Goal: Information Seeking & Learning: Learn about a topic

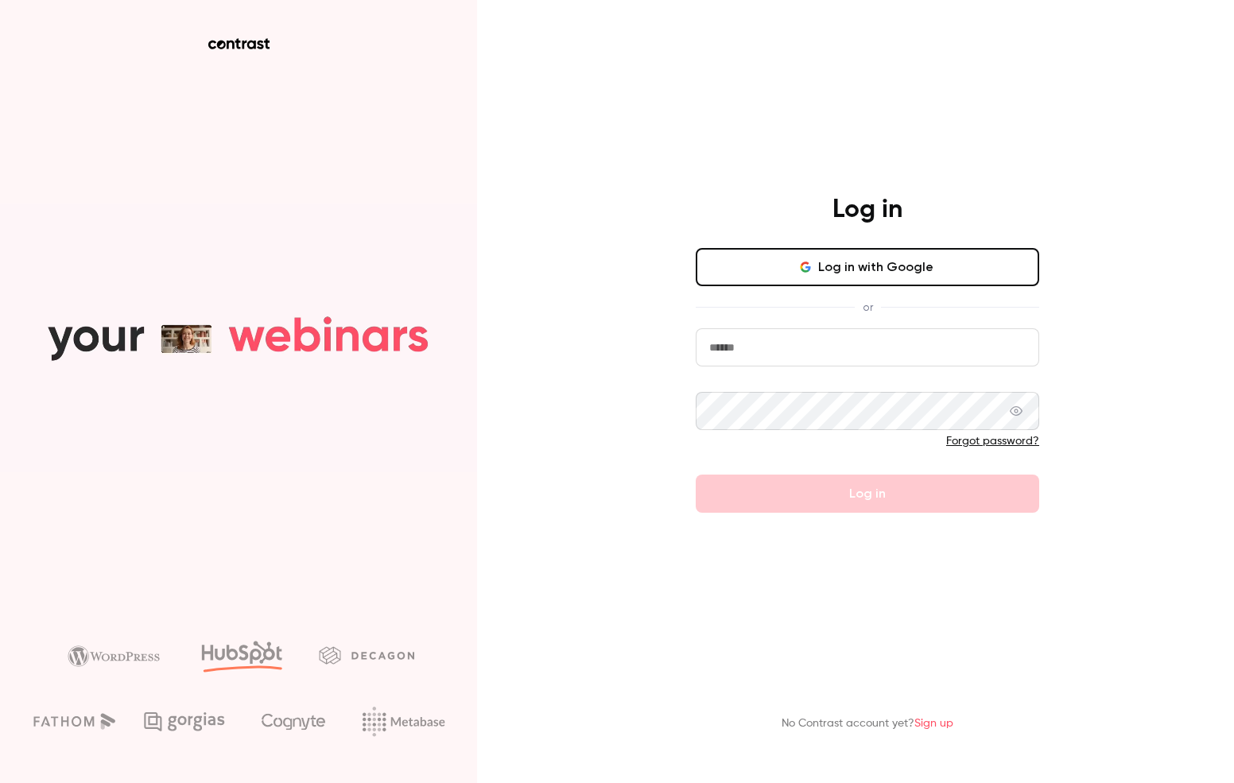
click at [776, 347] on input "email" at bounding box center [868, 348] width 344 height 38
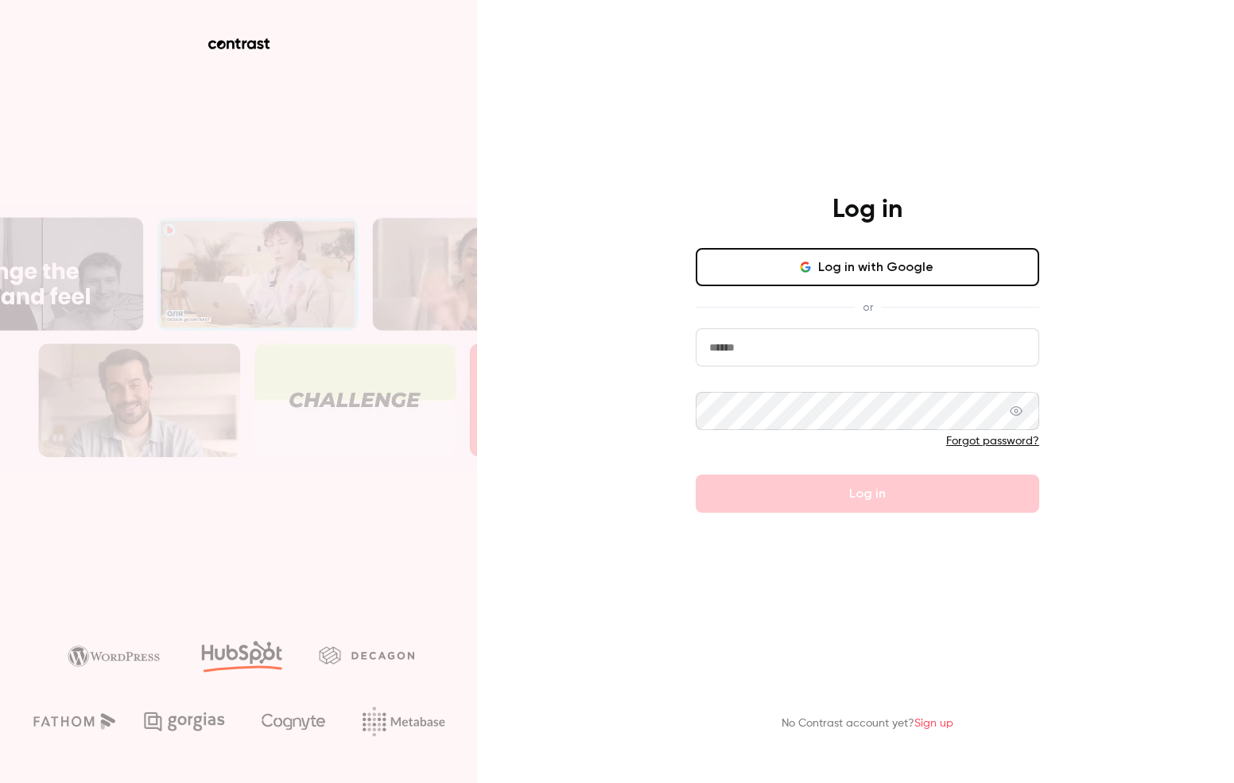
click at [850, 259] on button "Log in with Google" at bounding box center [868, 267] width 344 height 38
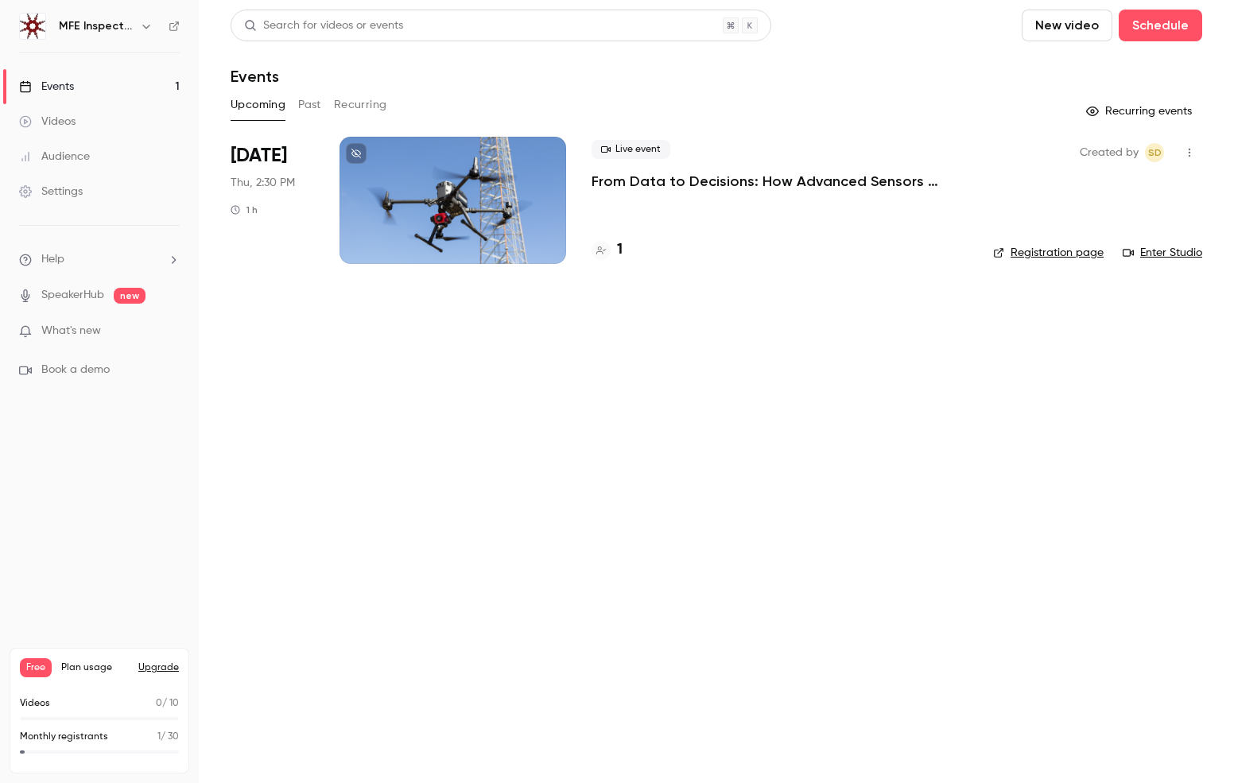
click at [1082, 256] on link "Registration page" at bounding box center [1048, 253] width 111 height 16
click at [805, 392] on main "Search for videos or events New video Schedule Events Upcoming Past Recurring R…" at bounding box center [717, 391] width 1036 height 783
click at [165, 662] on button "Upgrade" at bounding box center [158, 668] width 41 height 13
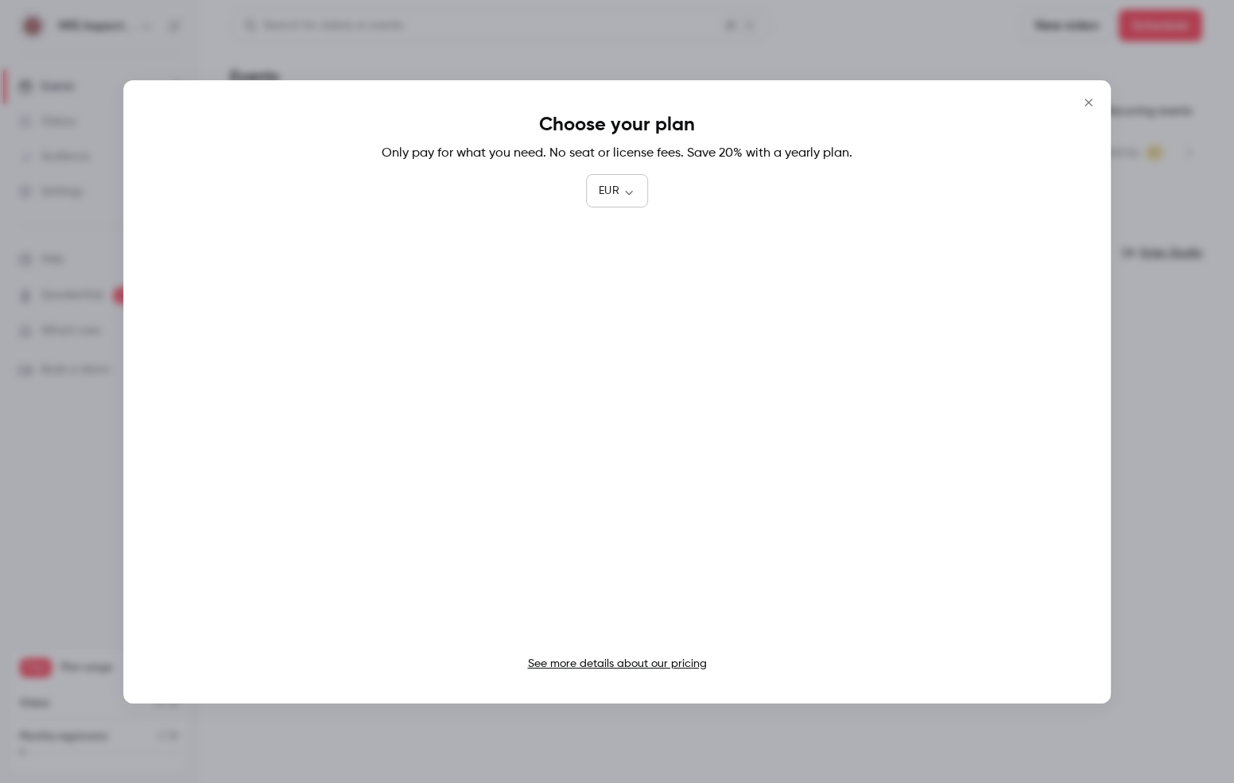
click at [612, 184] on body "MFE Inspection Solutions Events 1 Videos Audience Settings Help SpeakerHub new …" at bounding box center [617, 391] width 1234 height 783
click at [620, 289] on li "USD" at bounding box center [617, 282] width 62 height 41
type input "***"
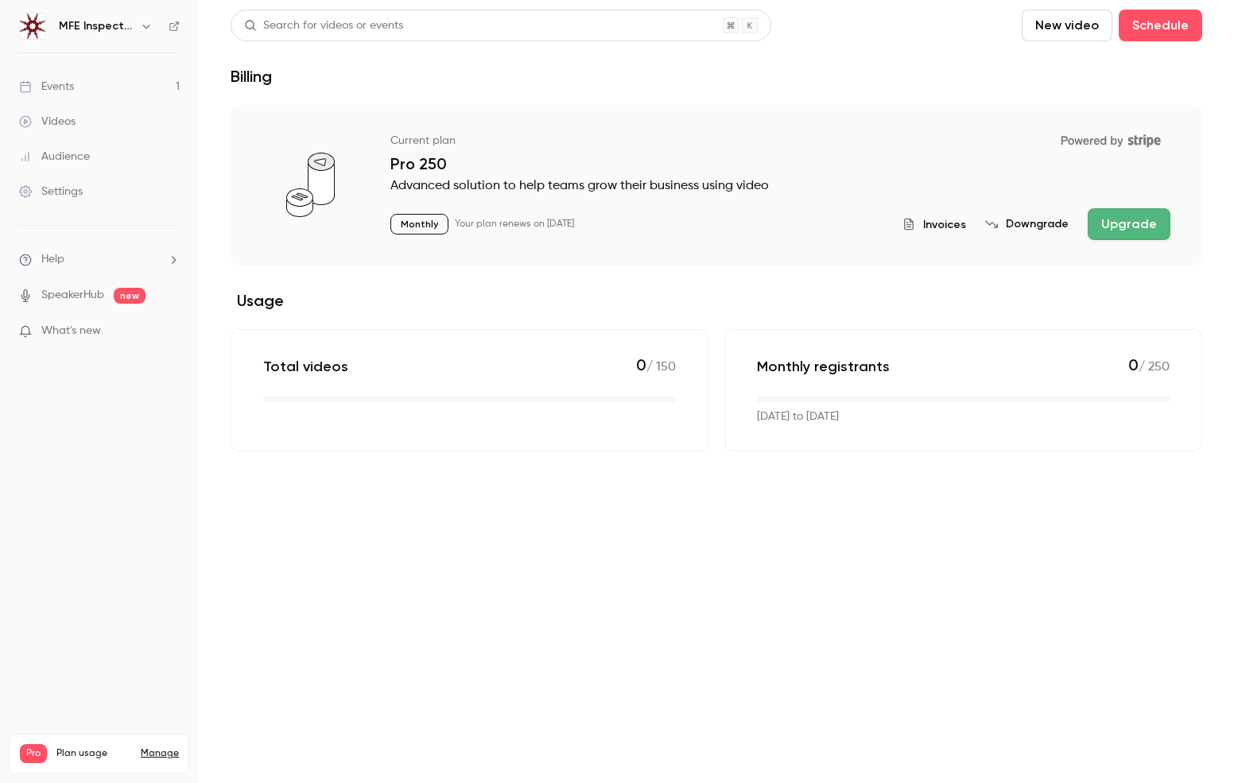
click at [58, 85] on div "Events" at bounding box center [46, 87] width 55 height 16
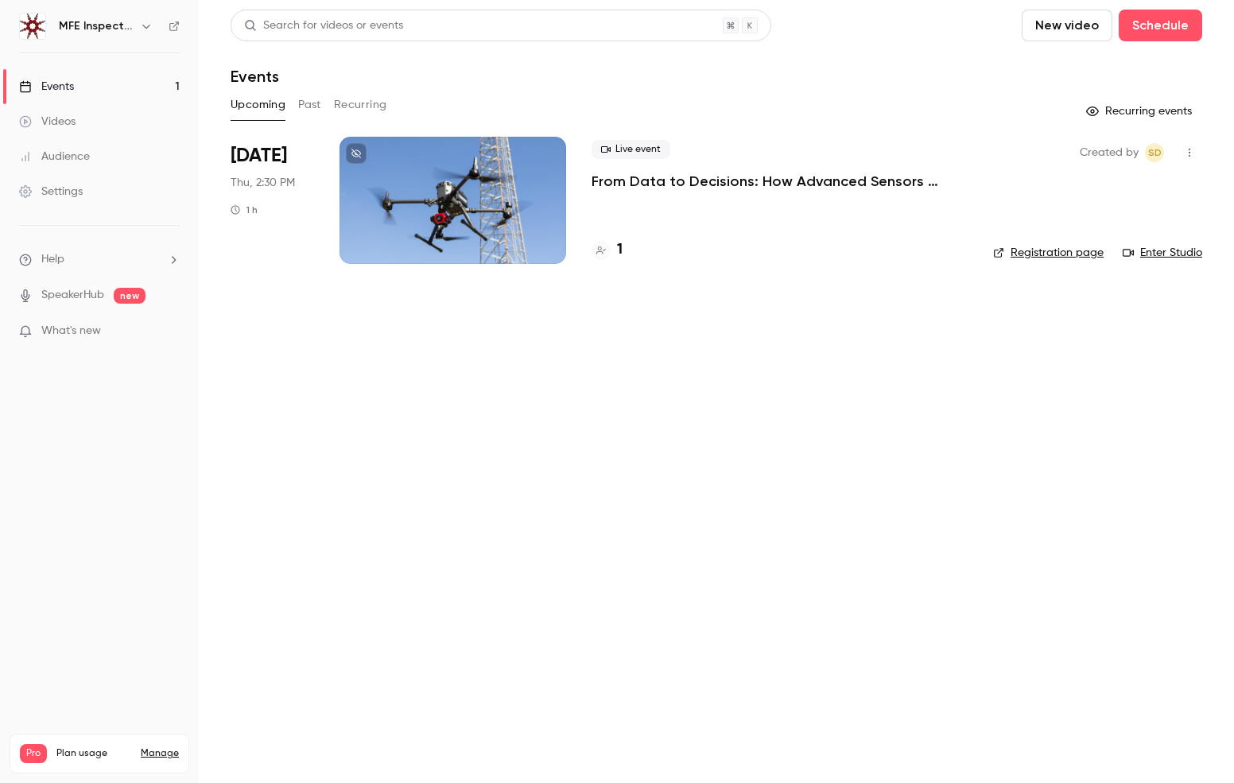
click at [1040, 255] on link "Registration page" at bounding box center [1048, 253] width 111 height 16
click at [651, 623] on main "Search for videos or events New video Schedule Events Upcoming Past Recurring R…" at bounding box center [717, 391] width 1036 height 783
click at [475, 200] on div at bounding box center [453, 200] width 227 height 127
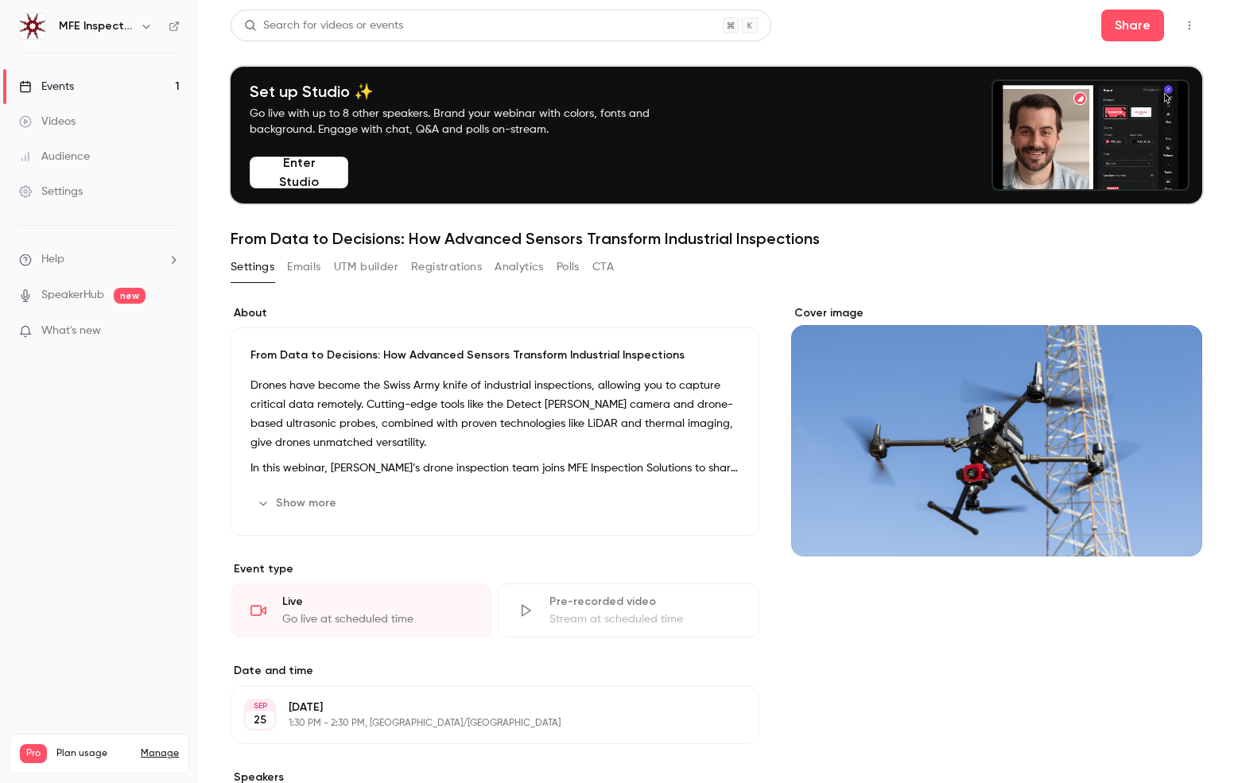
click at [296, 165] on button "Enter Studio" at bounding box center [299, 173] width 99 height 32
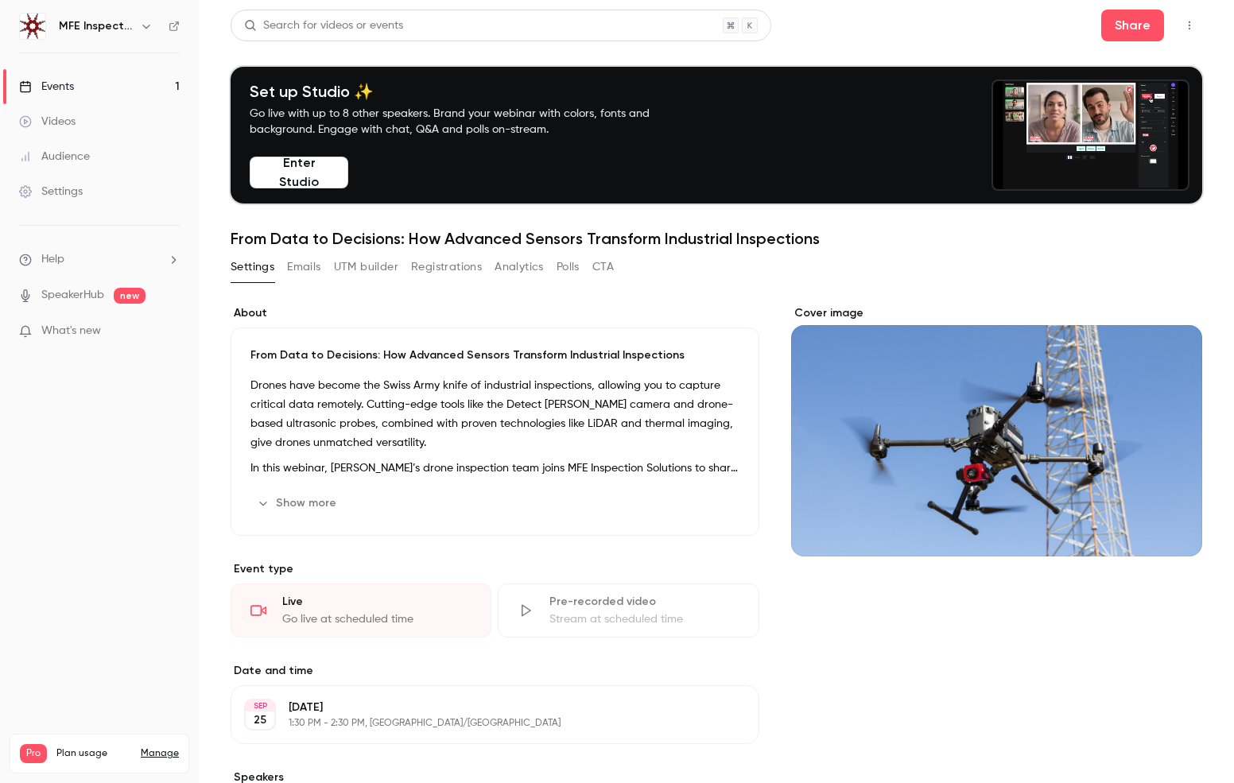
click at [315, 498] on button "Show more" at bounding box center [298, 503] width 95 height 25
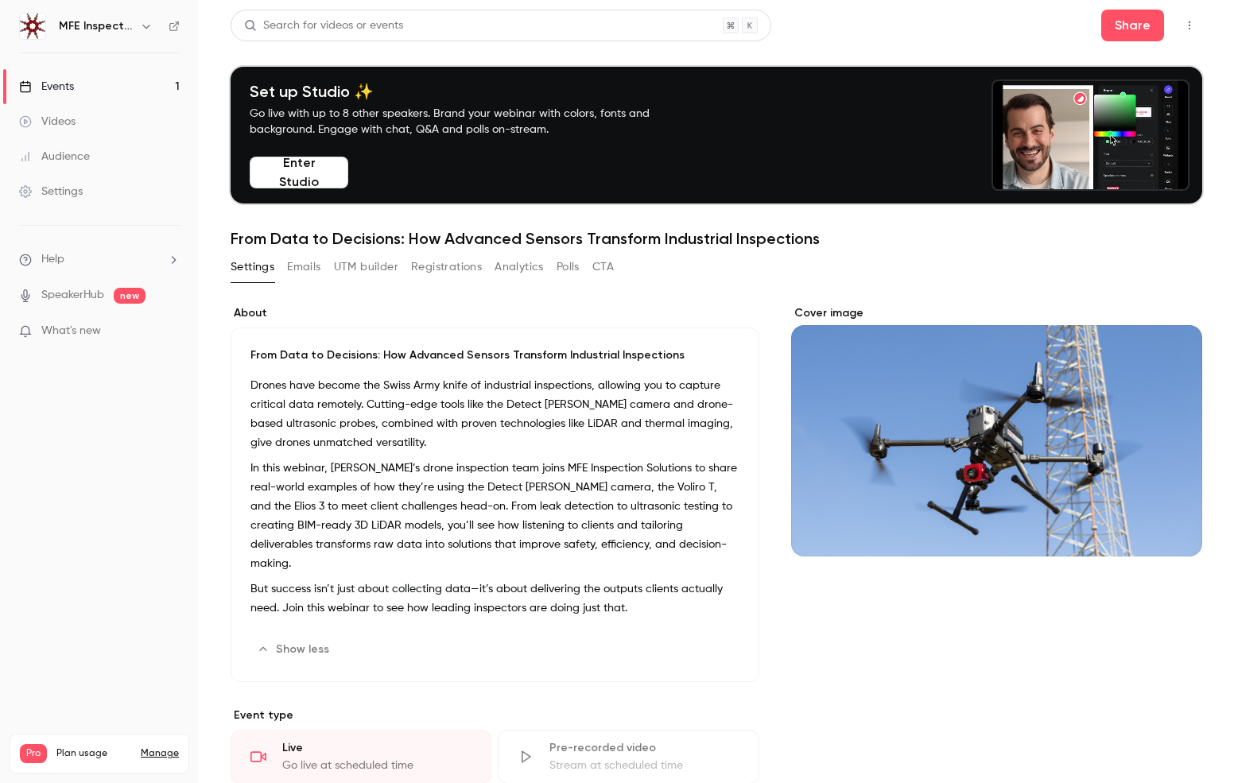
click at [475, 513] on p "In this webinar, Acuren’s drone inspection team joins MFE Inspection Solutions …" at bounding box center [495, 516] width 489 height 115
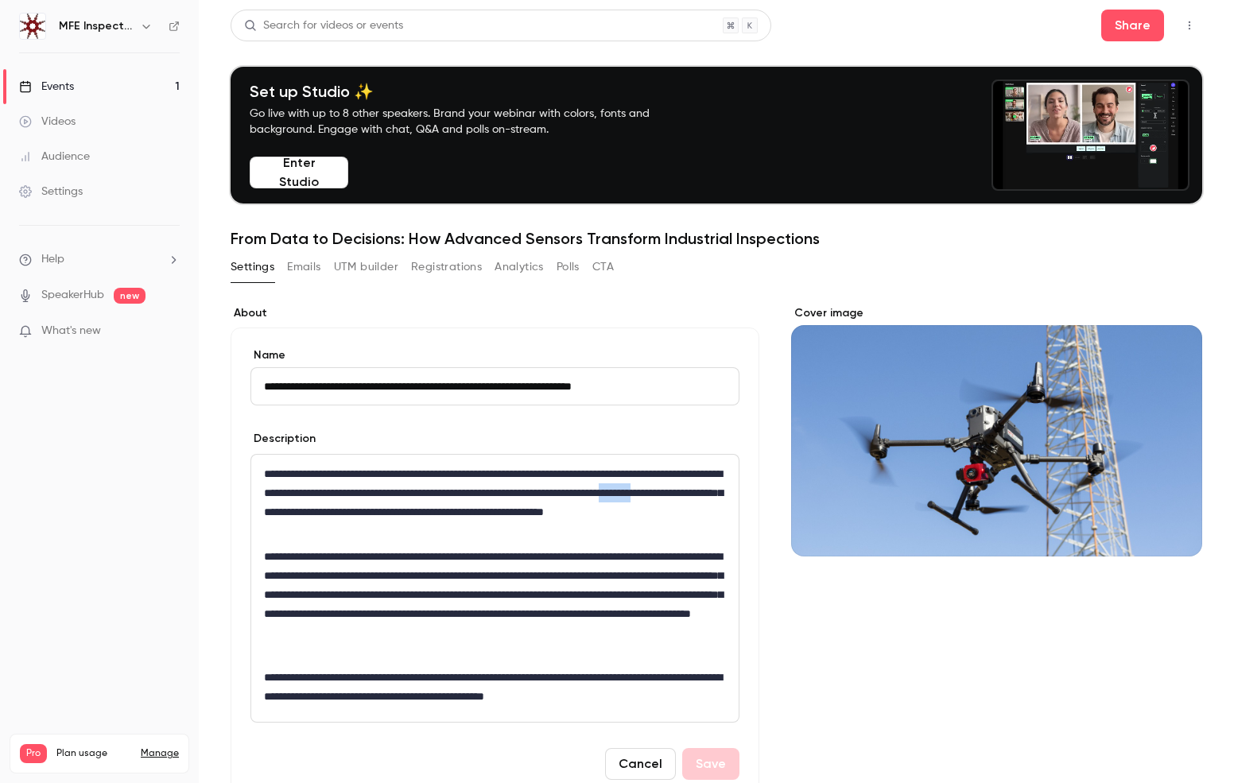
click at [475, 513] on p "**********" at bounding box center [495, 503] width 462 height 76
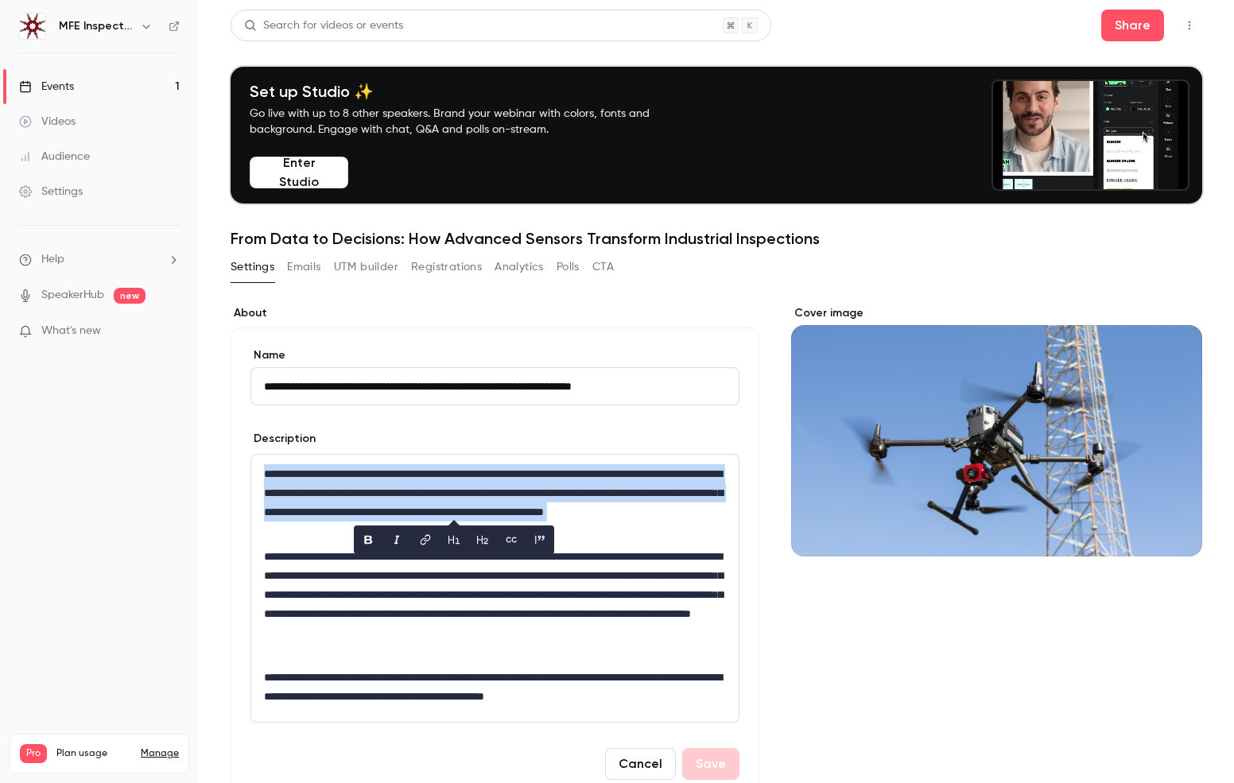
click at [475, 513] on p "**********" at bounding box center [495, 503] width 462 height 76
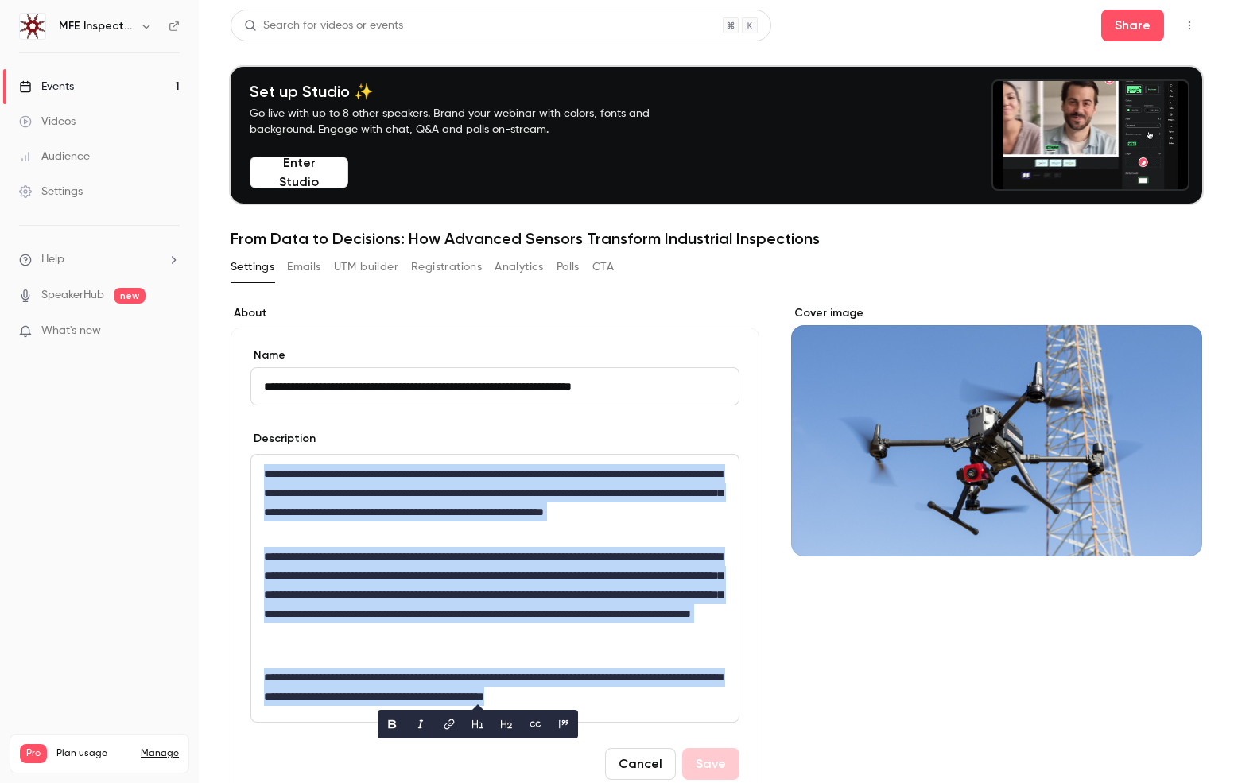
copy div "**********"
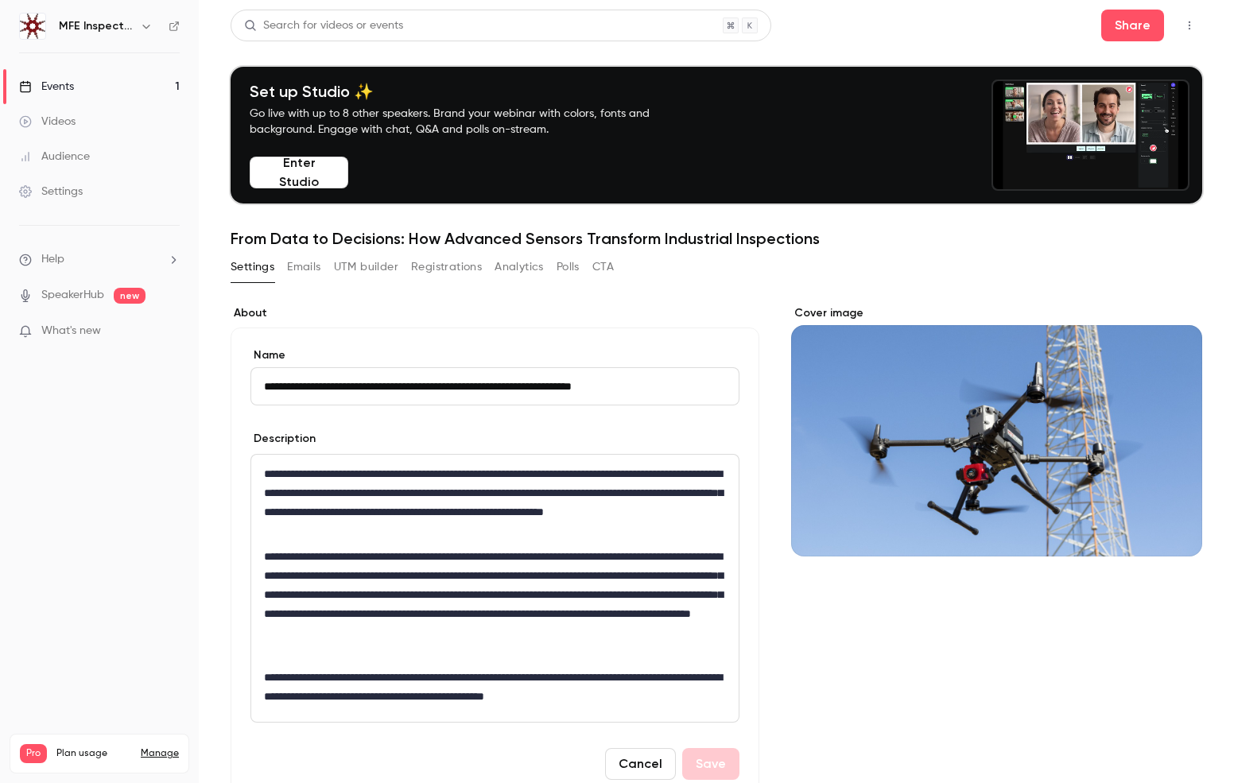
click at [632, 317] on label "About" at bounding box center [495, 313] width 529 height 16
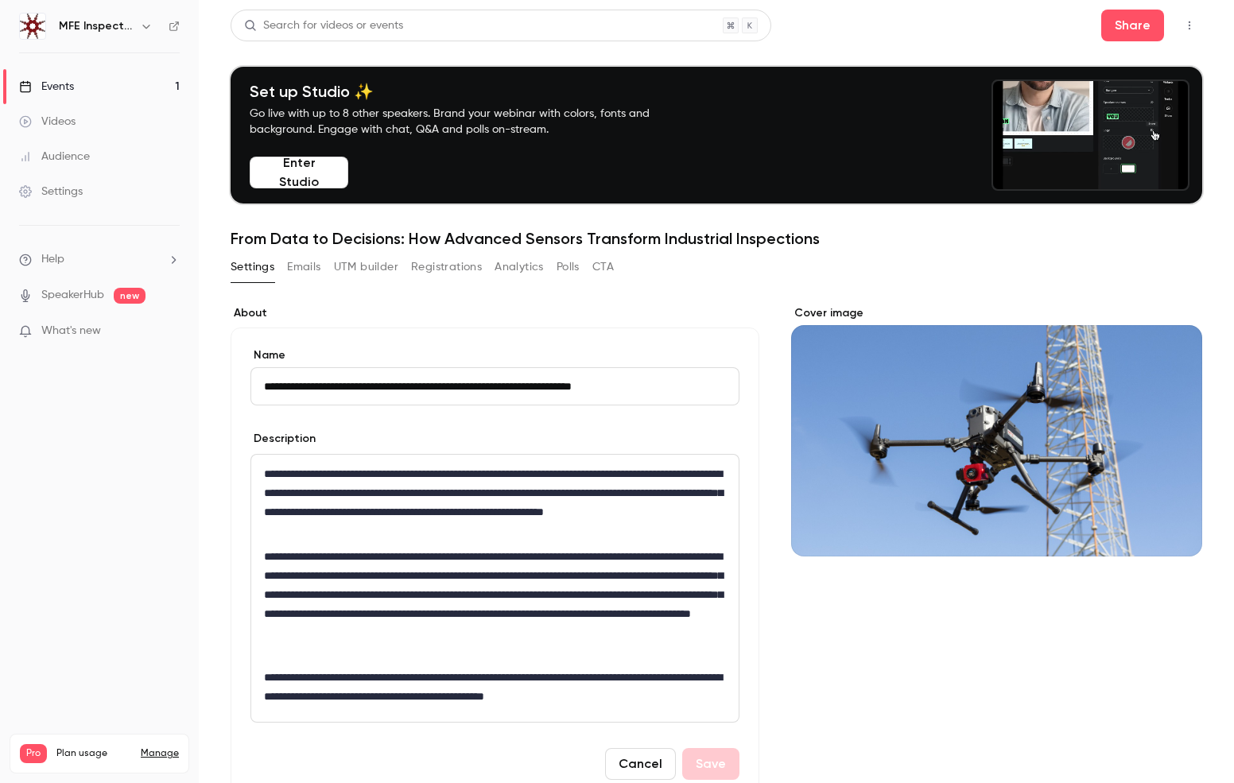
click at [60, 162] on div "Audience" at bounding box center [54, 157] width 71 height 16
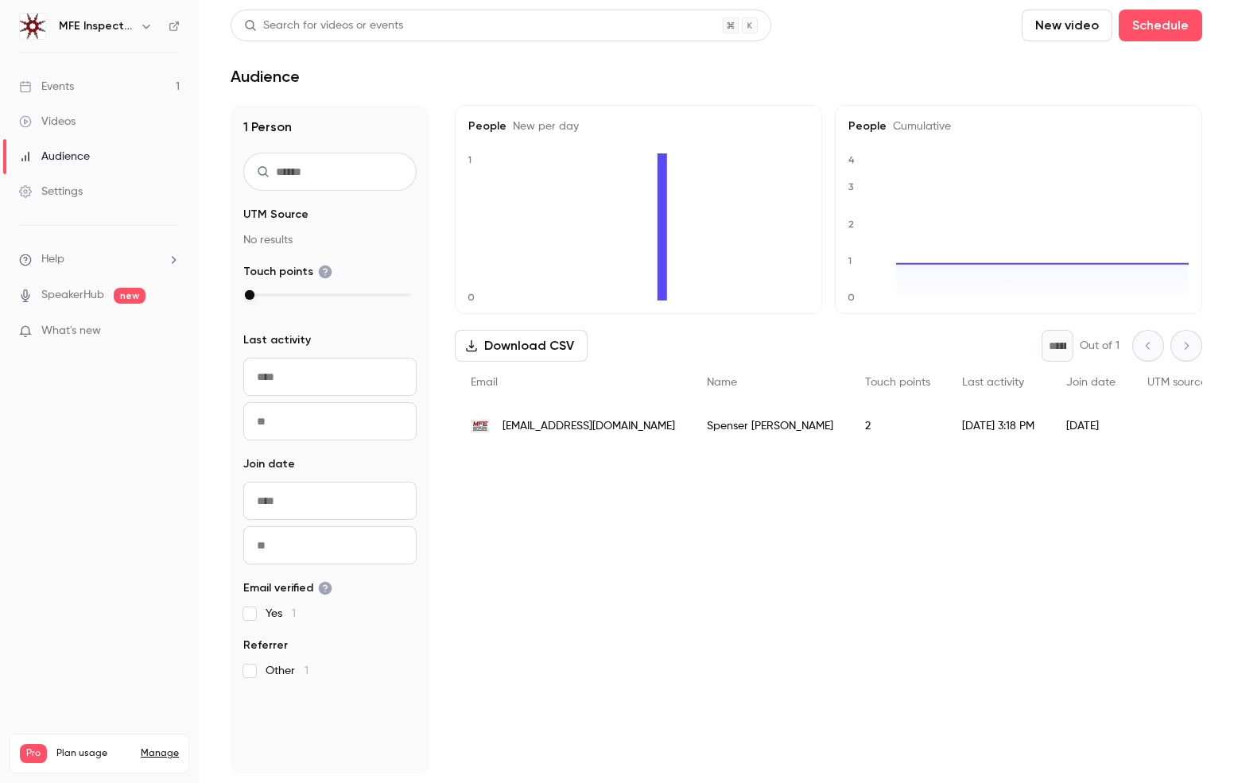
click at [636, 591] on div "People New per day 0 1 People Cumulative 0 1 2 3 4 Download CSV * Out of 1 Emai…" at bounding box center [829, 439] width 748 height 669
